Goal: Information Seeking & Learning: Learn about a topic

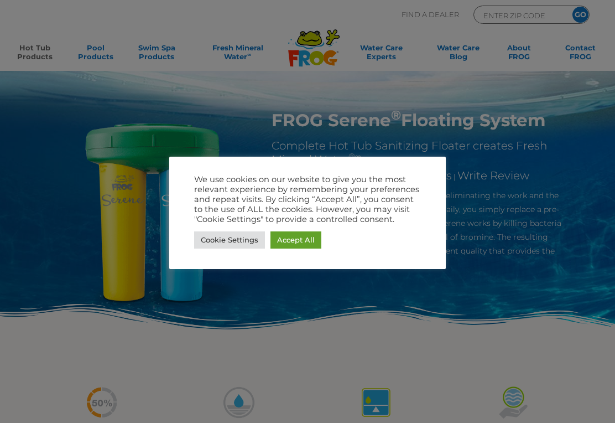
click at [230, 240] on link "Cookie Settings" at bounding box center [229, 239] width 71 height 17
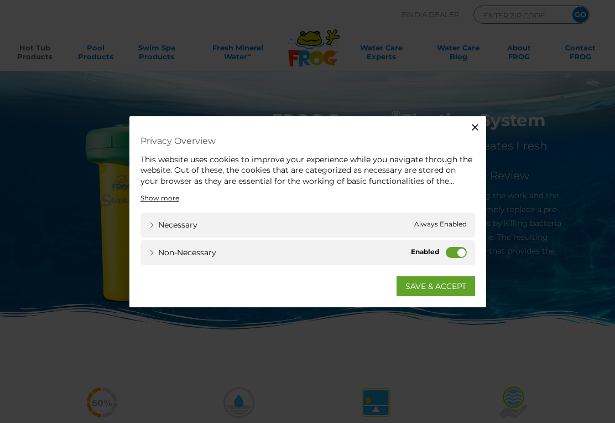
click at [457, 251] on label "Non-necessary" at bounding box center [456, 252] width 21 height 11
click at [0, 0] on input "Non-necessary" at bounding box center [0, 0] width 0 height 0
click at [449, 289] on link "SAVE & ACCEPT" at bounding box center [436, 286] width 79 height 20
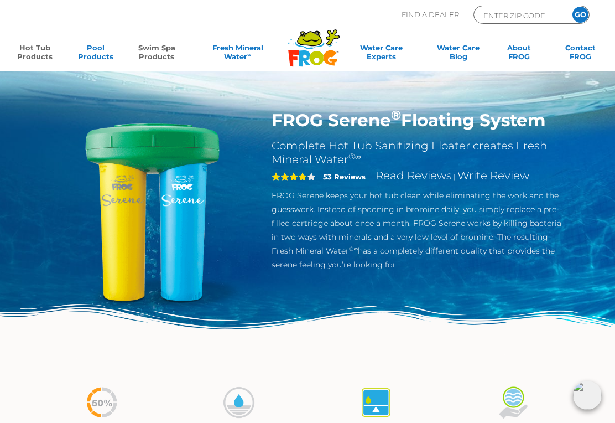
click at [155, 57] on link "Swim Spa Products" at bounding box center [157, 54] width 48 height 22
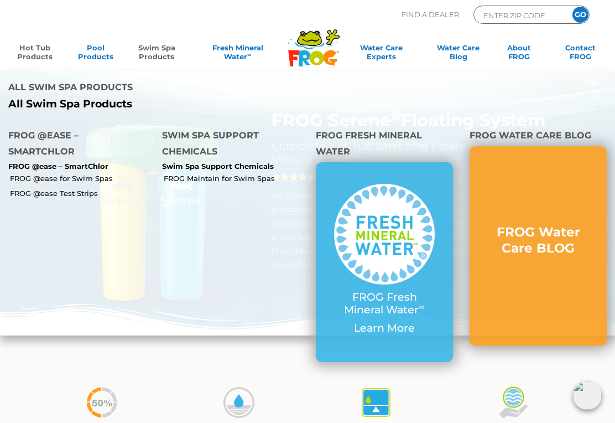
click at [38, 53] on link "Hot Tub Products" at bounding box center [35, 54] width 48 height 22
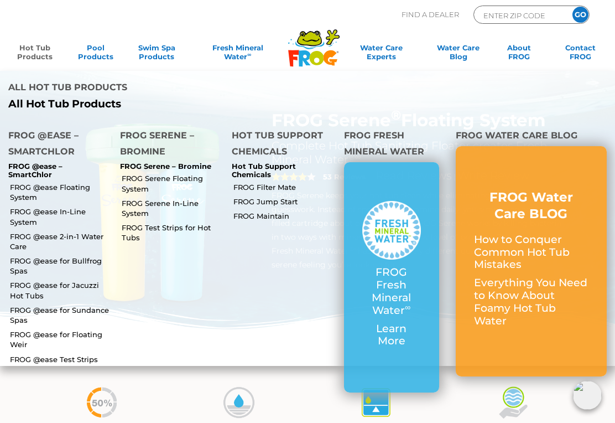
click at [24, 305] on link "FROG @ease for Sundance Spas" at bounding box center [61, 315] width 102 height 20
click at [33, 231] on link "FROG @ease 2-in-1 Water Care" at bounding box center [61, 241] width 102 height 20
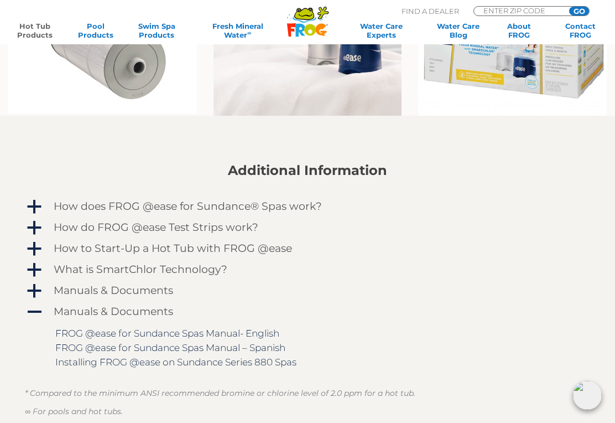
scroll to position [827, 0]
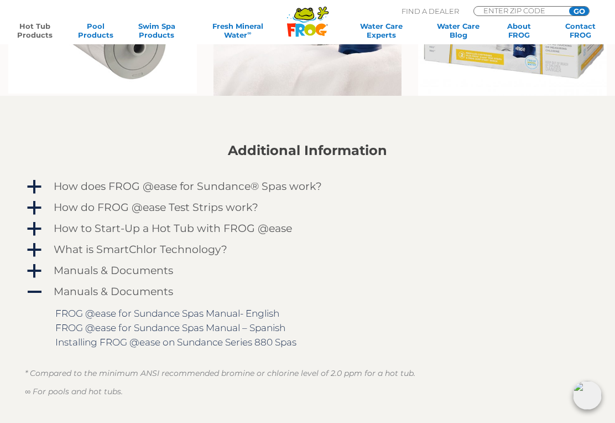
click at [31, 190] on span "a" at bounding box center [34, 187] width 17 height 17
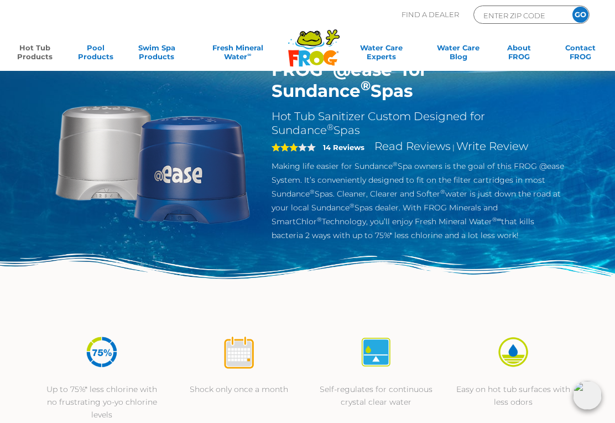
scroll to position [0, 0]
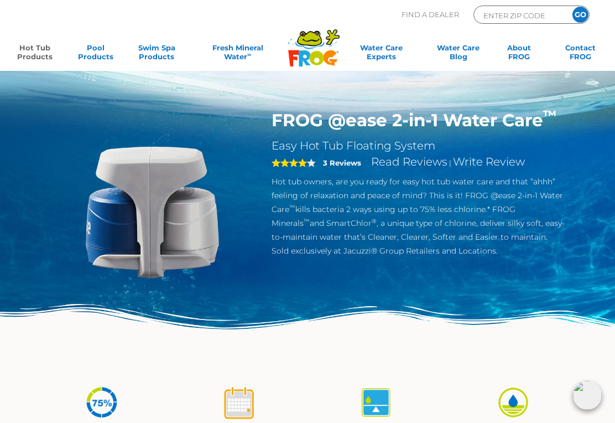
click at [33, 58] on link "Hot Tub Products" at bounding box center [35, 54] width 48 height 22
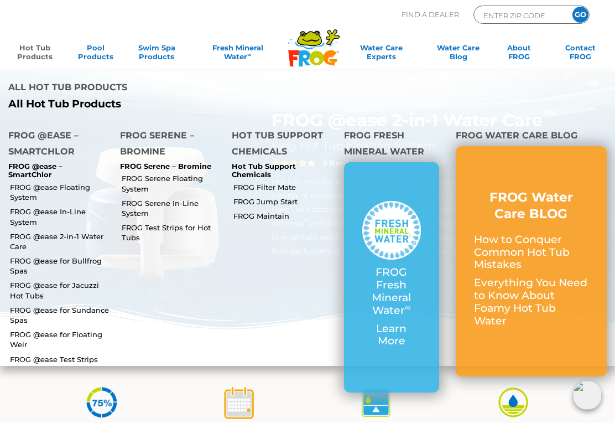
click at [139, 198] on link "FROG Serene In-Line System" at bounding box center [173, 208] width 102 height 20
click at [133, 173] on link "FROG Serene Floating System" at bounding box center [173, 183] width 102 height 20
click at [135, 173] on link "FROG Serene Floating System" at bounding box center [173, 183] width 102 height 20
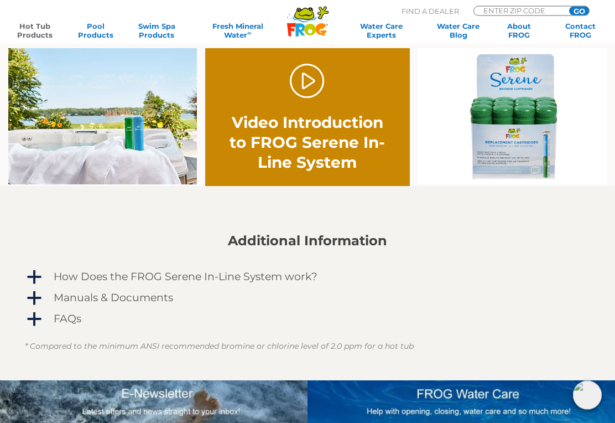
scroll to position [643, 0]
click at [32, 282] on span "a" at bounding box center [34, 277] width 17 height 17
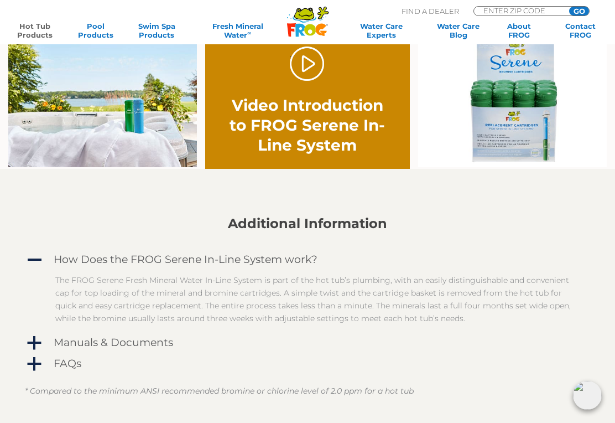
scroll to position [661, 0]
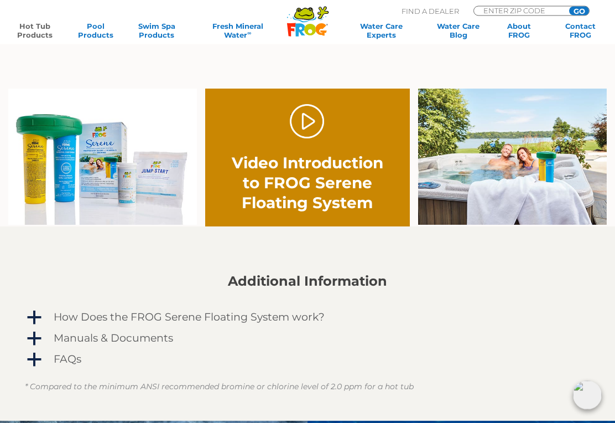
scroll to position [603, 0]
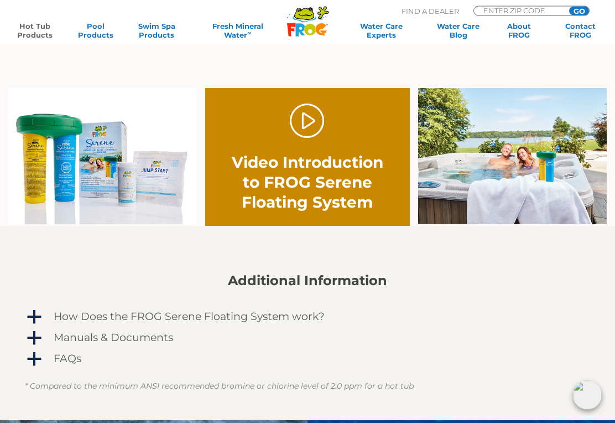
click at [36, 323] on span "a" at bounding box center [34, 317] width 17 height 17
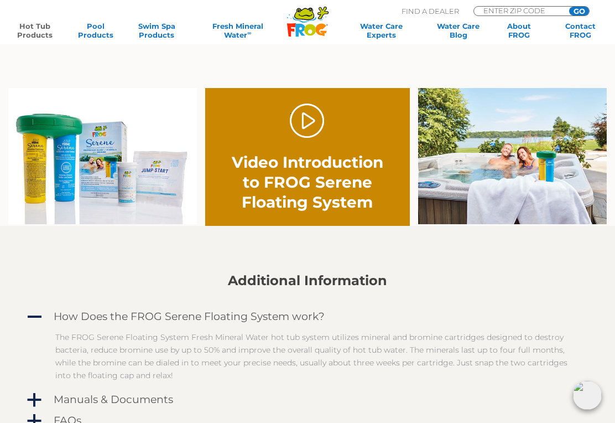
click at [37, 422] on span "a" at bounding box center [34, 421] width 17 height 17
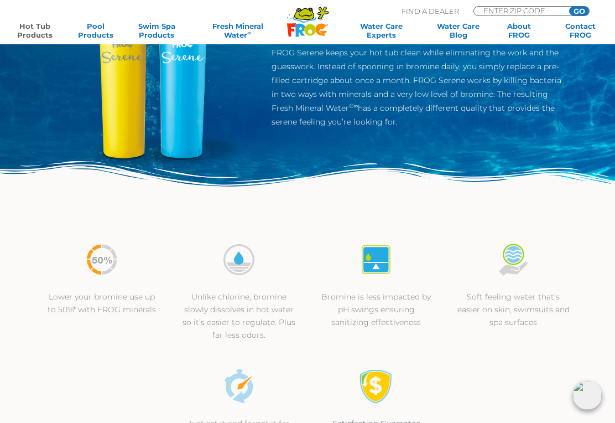
scroll to position [0, 0]
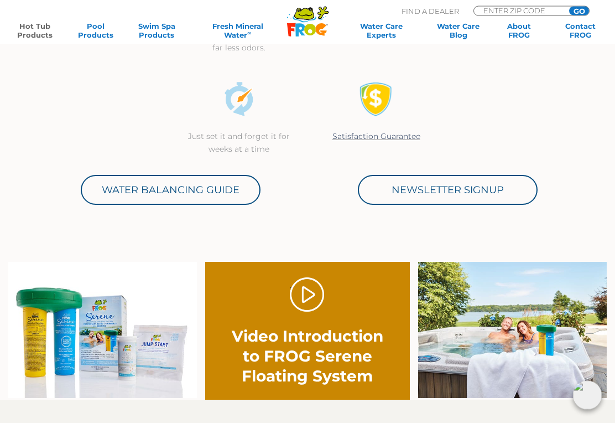
scroll to position [461, 0]
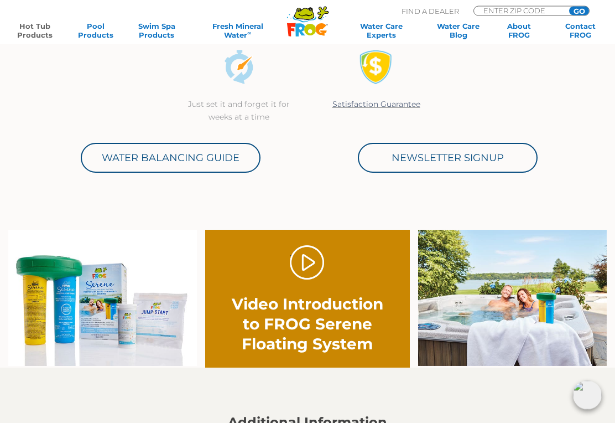
click at [122, 297] on img at bounding box center [102, 298] width 189 height 136
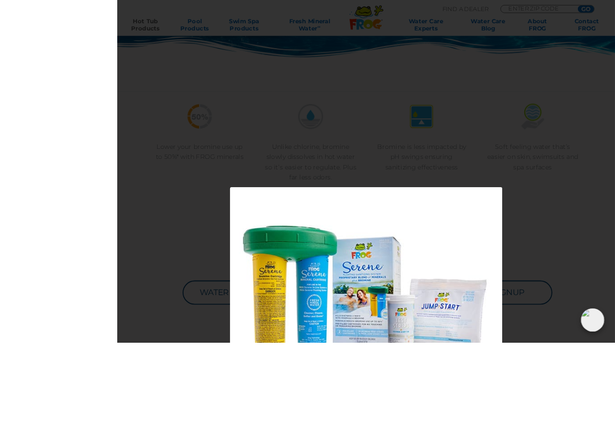
scroll to position [373, 0]
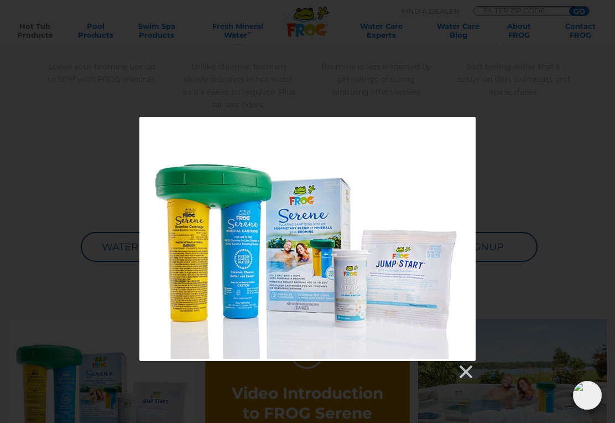
click at [468, 370] on link at bounding box center [465, 371] width 17 height 17
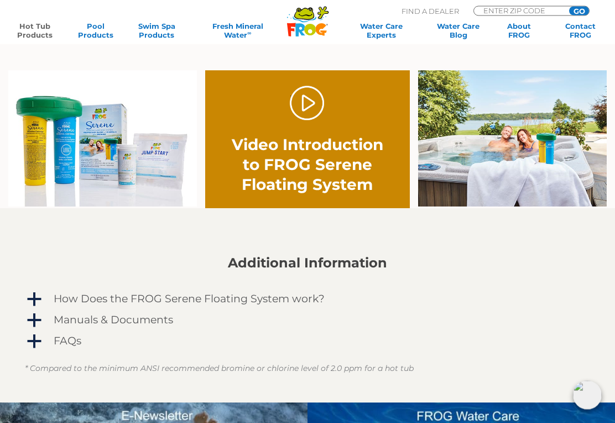
scroll to position [639, 0]
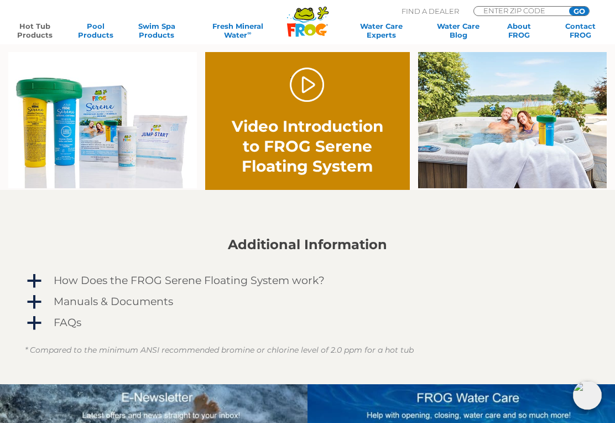
click at [44, 327] on link "a FAQs" at bounding box center [307, 323] width 565 height 18
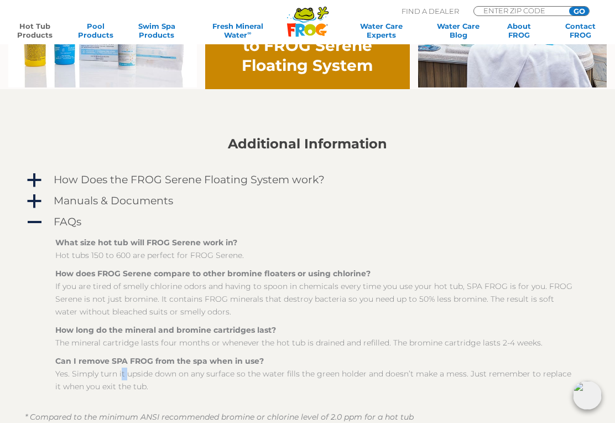
scroll to position [741, 0]
